Goal: Task Accomplishment & Management: Complete application form

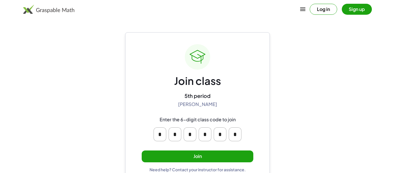
scroll to position [11, 0]
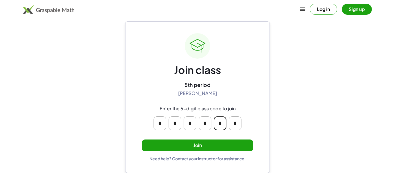
click at [71, 11] on img at bounding box center [48, 9] width 51 height 9
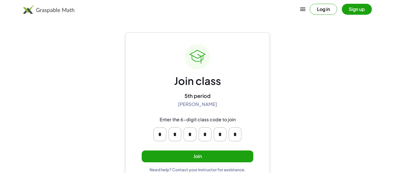
click at [167, 158] on button "Join" at bounding box center [198, 157] width 112 height 12
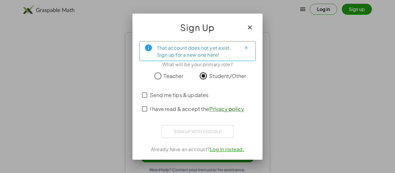
click at [165, 106] on span "I have read & accept the Privacy policy ." at bounding box center [197, 109] width 95 height 8
click at [212, 106] on link "Privacy policy" at bounding box center [226, 108] width 34 height 7
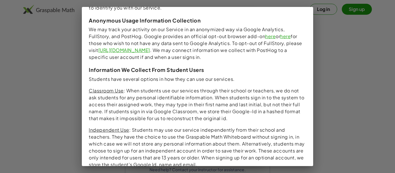
scroll to position [196, 0]
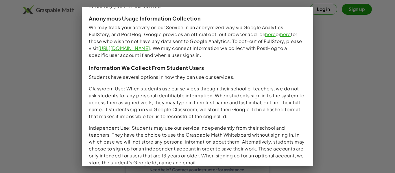
click at [325, 89] on div at bounding box center [197, 86] width 395 height 173
